Goal: Download file/media

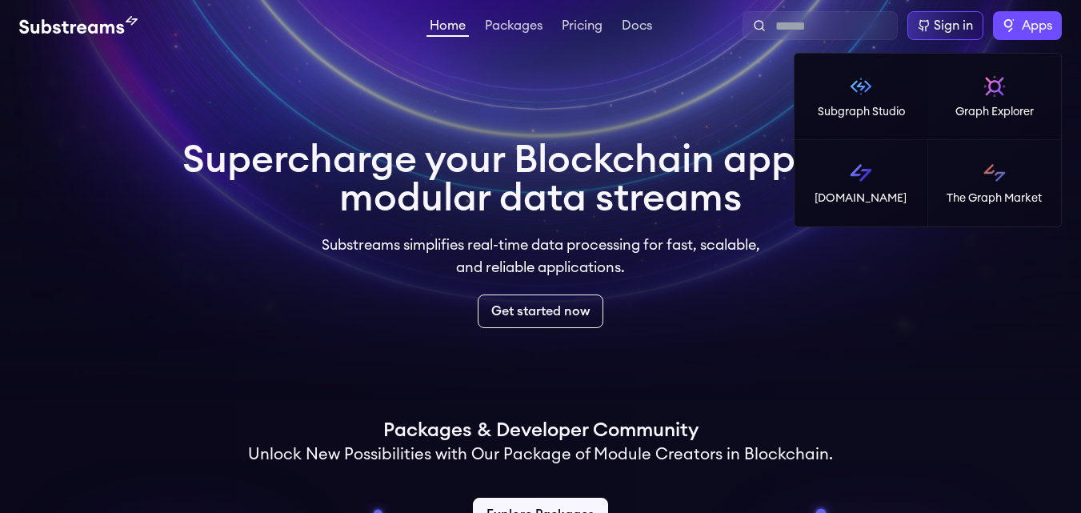
click at [1028, 21] on span "Apps" at bounding box center [1037, 25] width 30 height 19
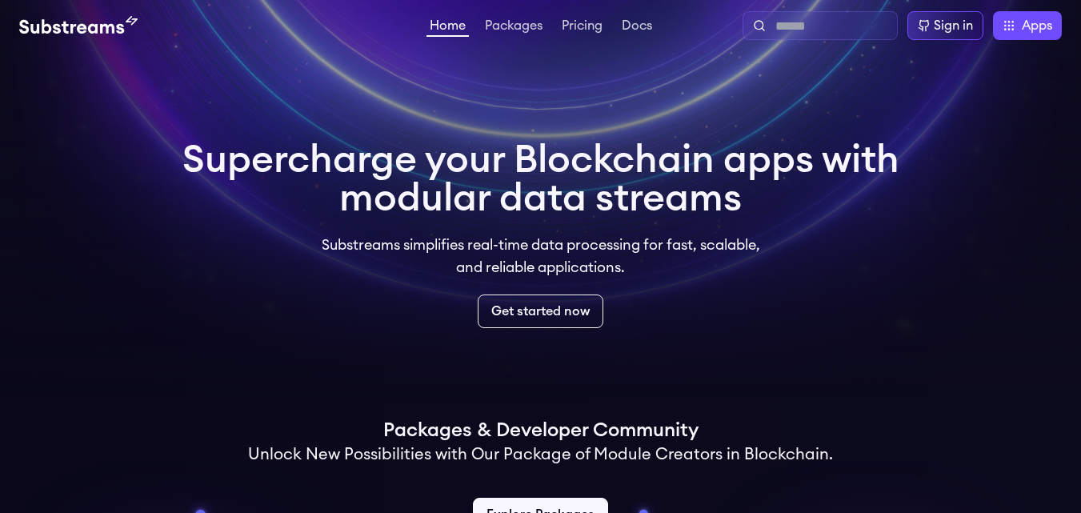
click at [790, 24] on input "text" at bounding box center [832, 26] width 115 height 19
type input "*******"
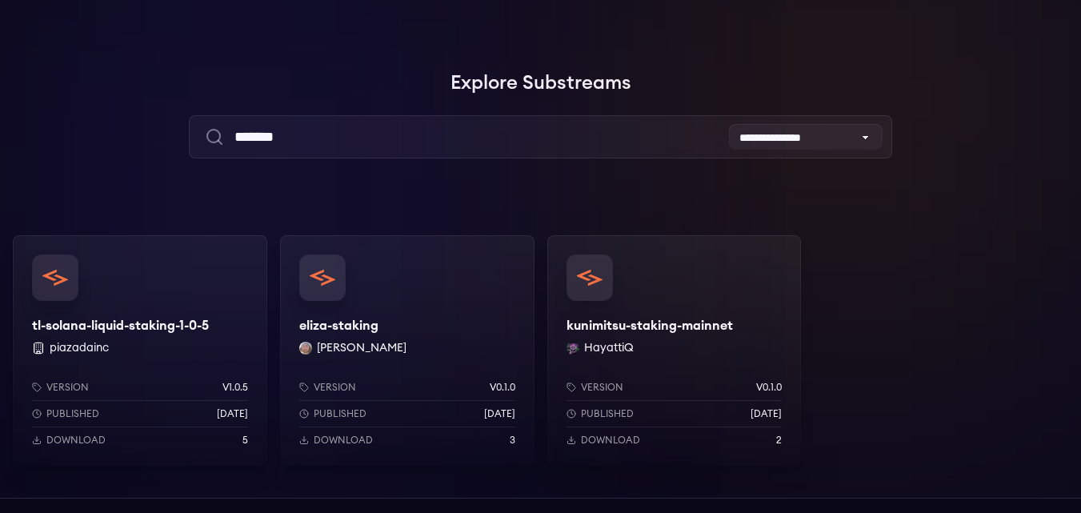
scroll to position [106, 0]
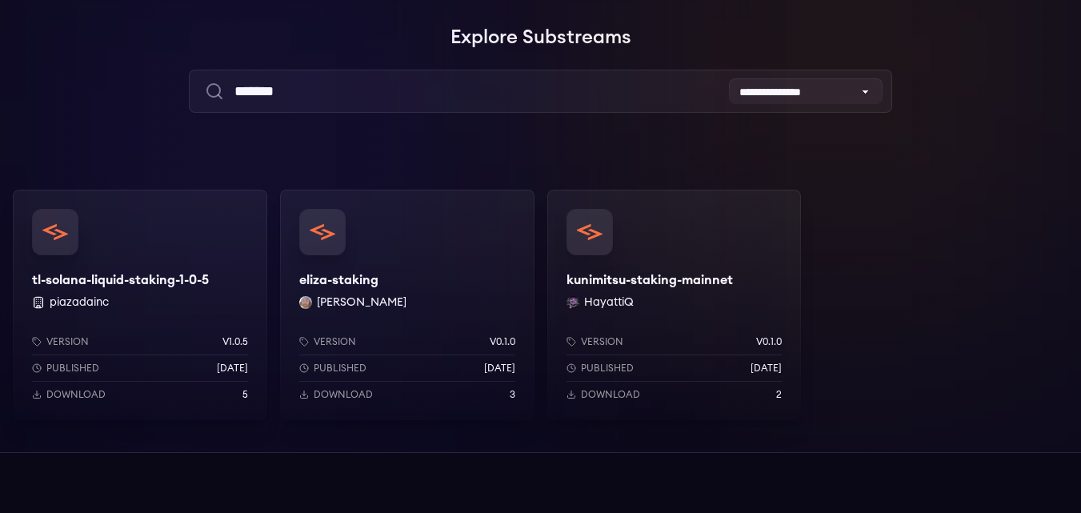
click at [193, 310] on div "Version v1.0.5 Published [DATE] Download 5" at bounding box center [140, 365] width 254 height 110
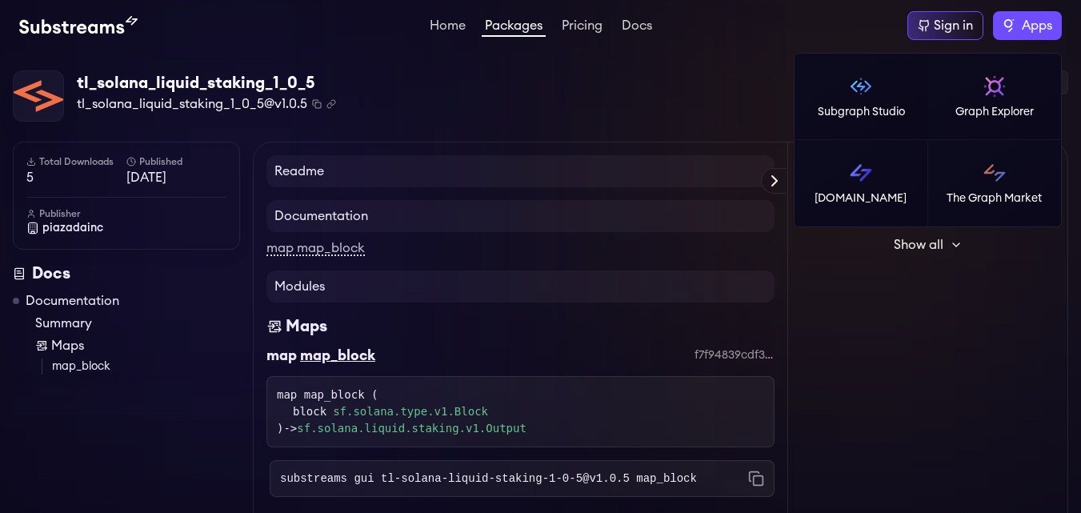
click at [1032, 26] on span "Apps" at bounding box center [1037, 25] width 30 height 19
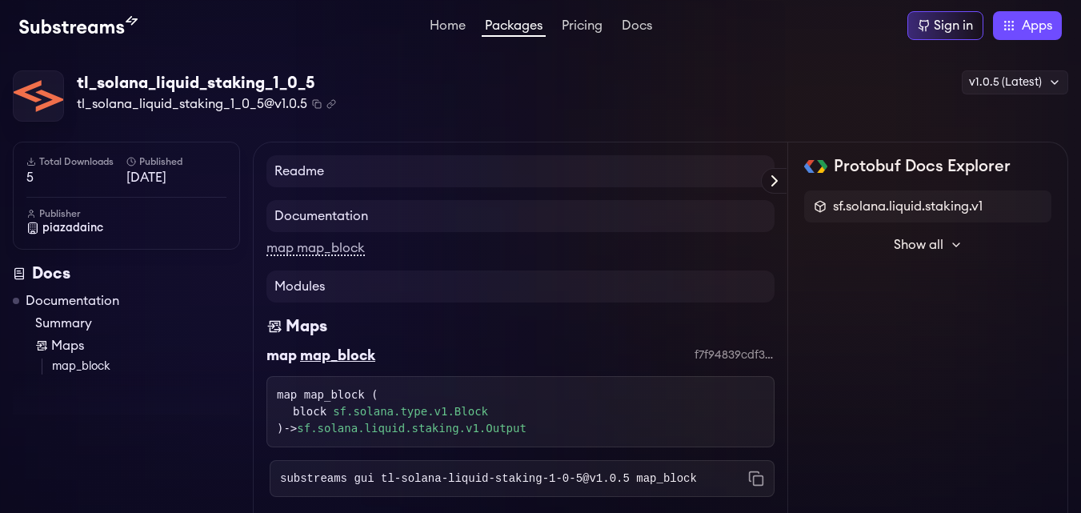
click at [686, 86] on div "tl_solana_liquid_staking_1_0_5 tl_solana_liquid_staking_1_0_5@v1.0.5 Copied! Co…" at bounding box center [540, 96] width 1055 height 52
click at [441, 21] on link "Home" at bounding box center [447, 27] width 42 height 16
